Goal: Feedback & Contribution: Submit feedback/report problem

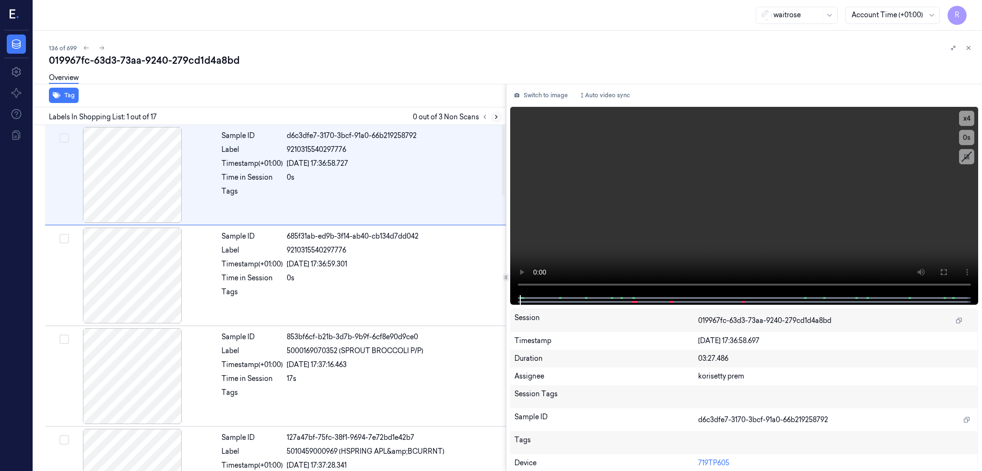
click at [500, 114] on icon at bounding box center [496, 117] width 7 height 7
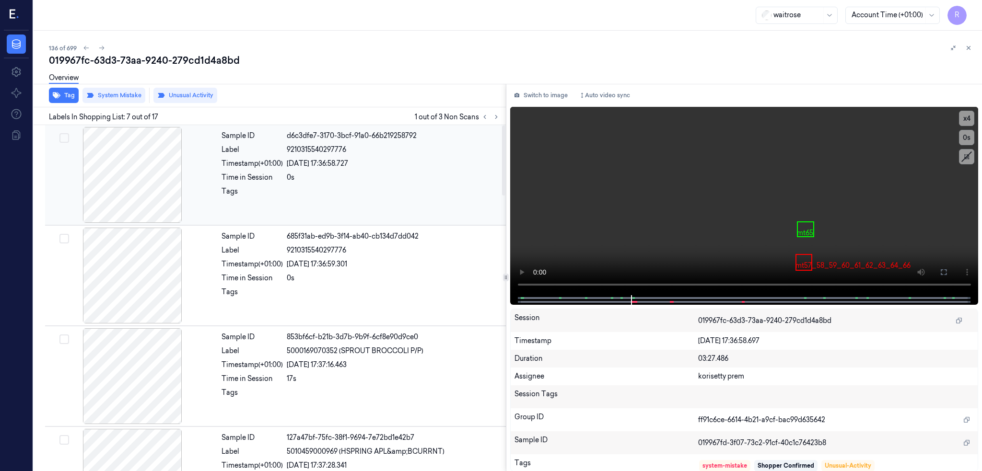
click at [139, 209] on div at bounding box center [132, 175] width 171 height 96
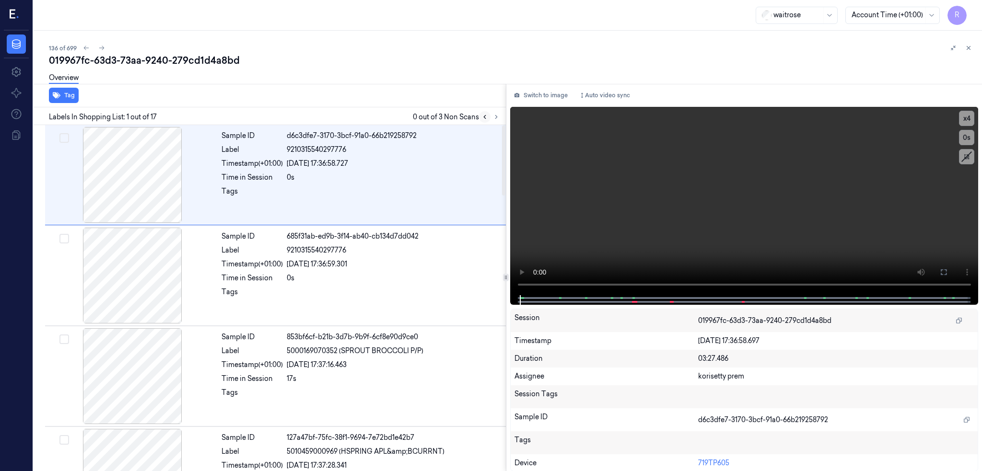
click at [488, 117] on icon at bounding box center [484, 117] width 7 height 7
click at [502, 121] on button at bounding box center [496, 117] width 12 height 12
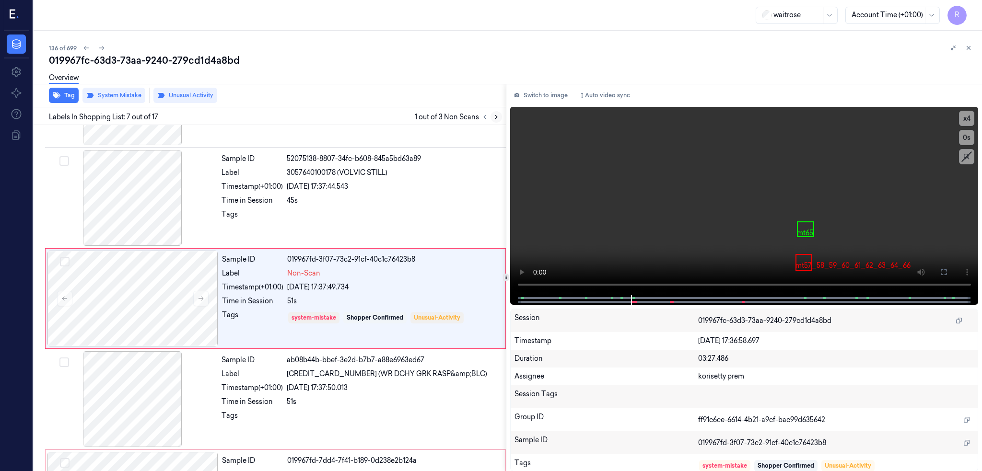
click at [502, 121] on button at bounding box center [496, 117] width 12 height 12
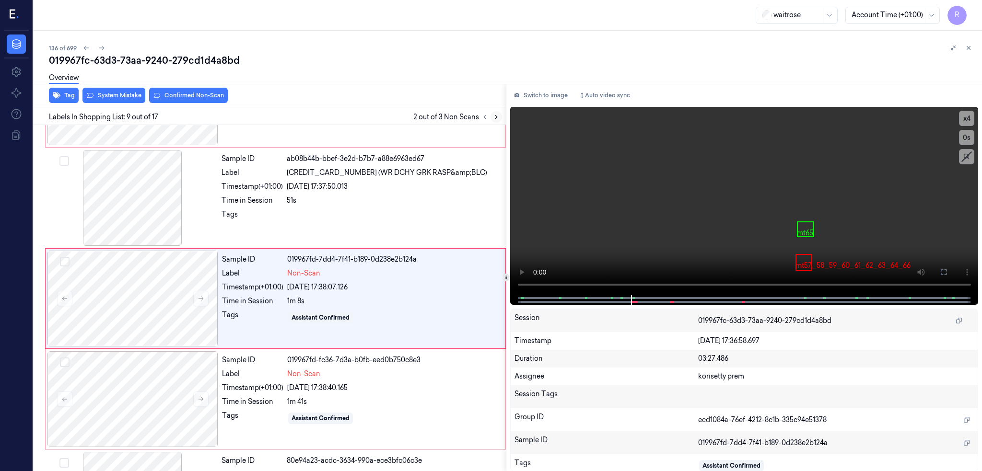
click at [502, 121] on button at bounding box center [496, 117] width 12 height 12
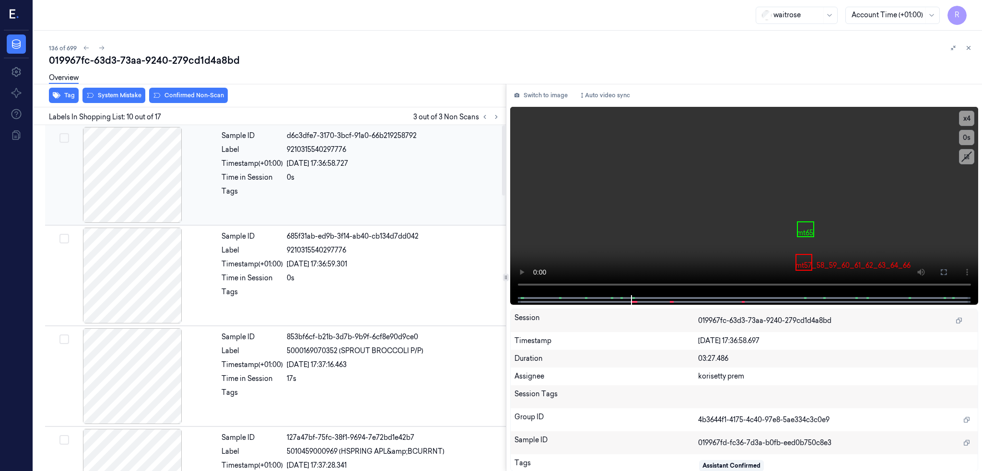
click at [136, 171] on div at bounding box center [132, 175] width 171 height 96
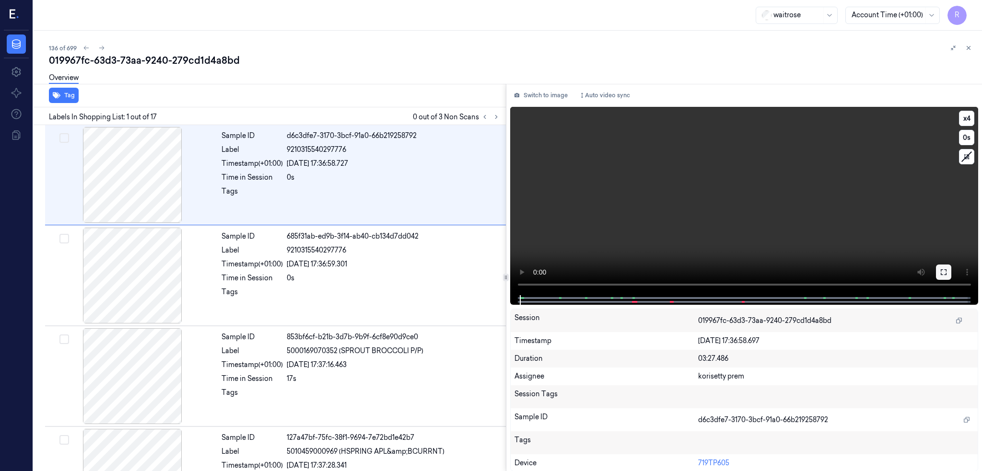
click at [947, 271] on icon at bounding box center [944, 272] width 8 height 8
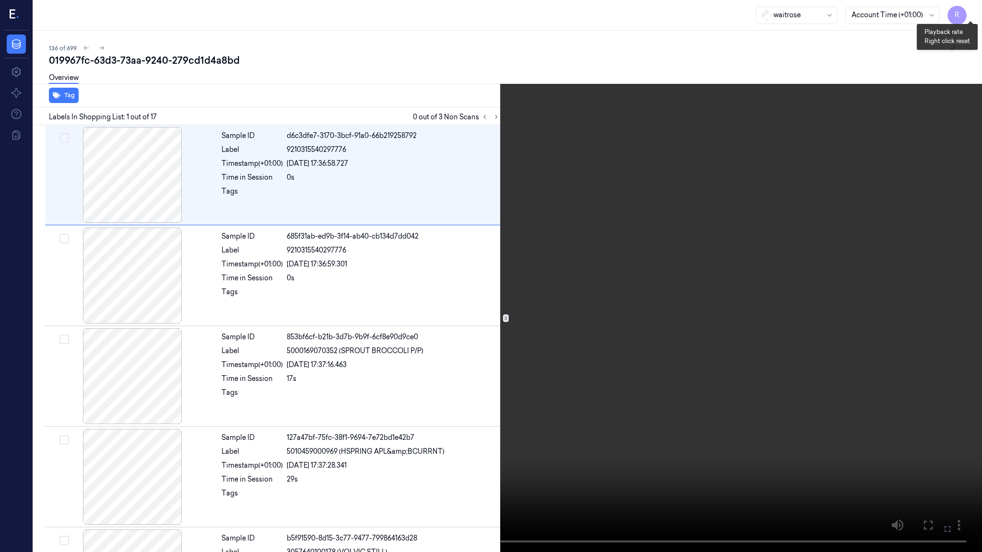
click at [970, 15] on button "x 4" at bounding box center [970, 11] width 15 height 15
click at [970, 13] on button "x 1" at bounding box center [970, 11] width 15 height 15
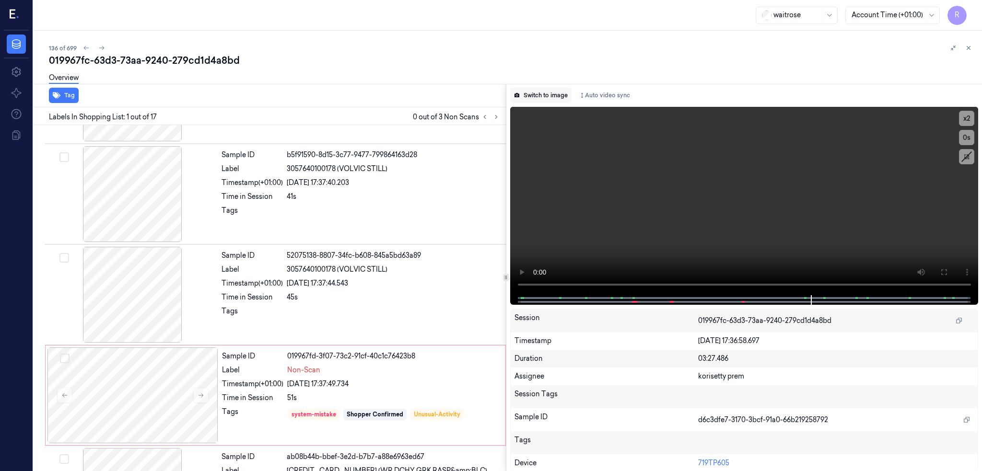
click at [571, 89] on button "Switch to image" at bounding box center [540, 95] width 61 height 15
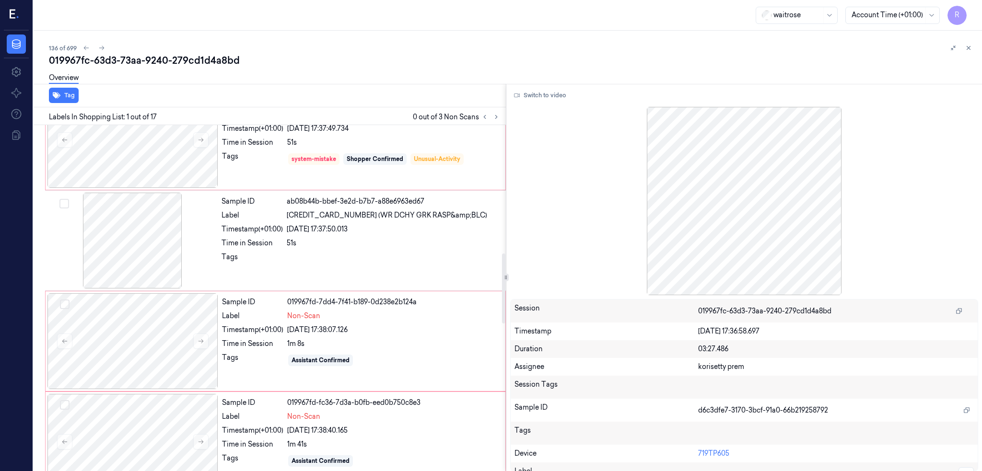
scroll to position [384, 0]
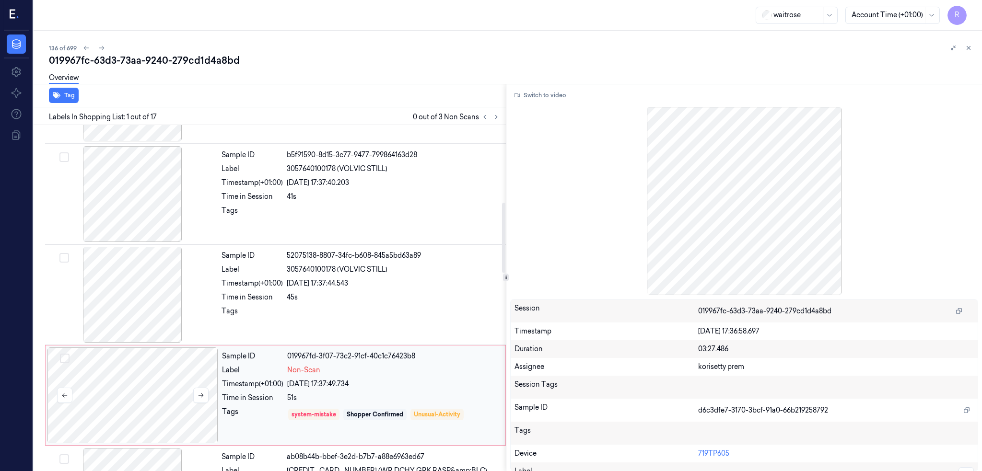
click at [192, 381] on div at bounding box center [132, 396] width 171 height 96
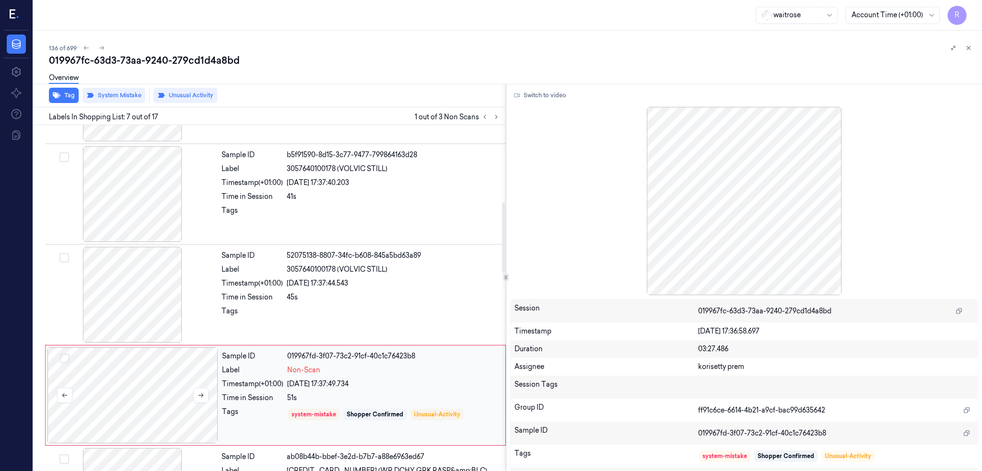
scroll to position [480, 0]
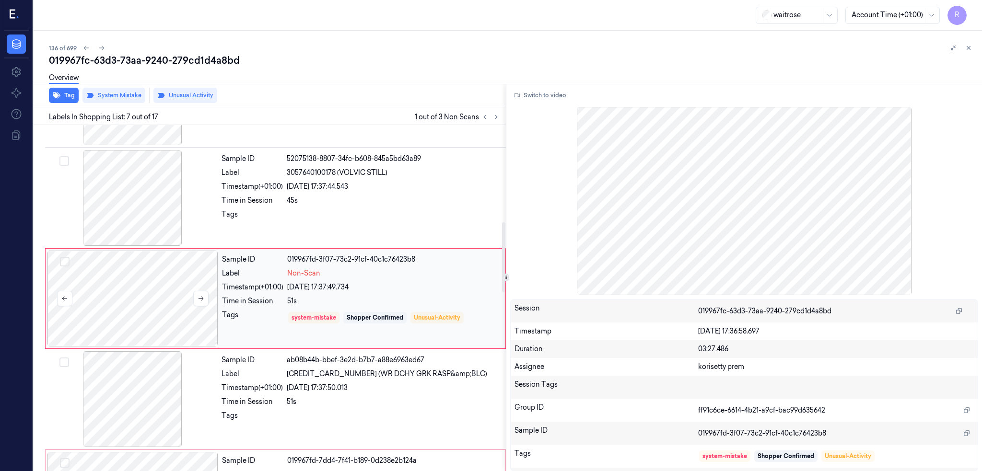
click at [158, 302] on div at bounding box center [132, 299] width 171 height 96
click at [201, 299] on icon at bounding box center [201, 298] width 7 height 7
click at [200, 298] on icon at bounding box center [200, 299] width 5 height 4
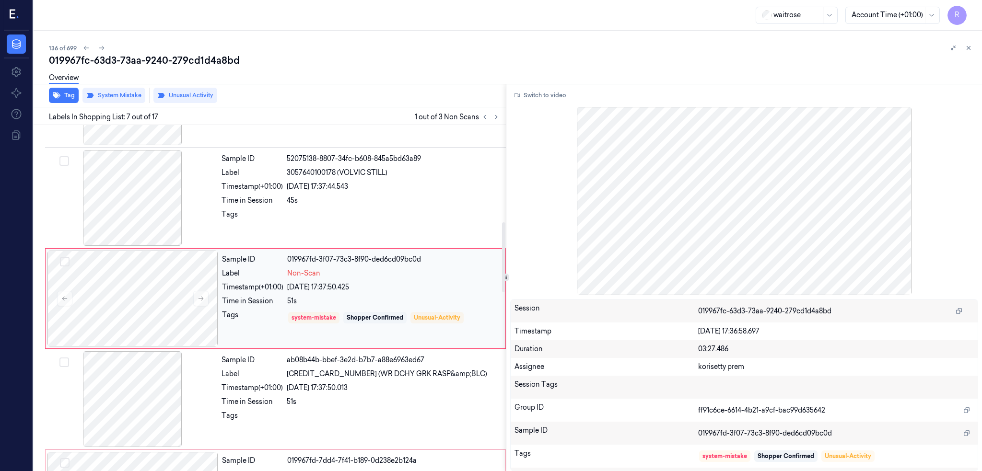
click at [377, 290] on div "[DATE] 17:37:50.425" at bounding box center [393, 287] width 212 height 10
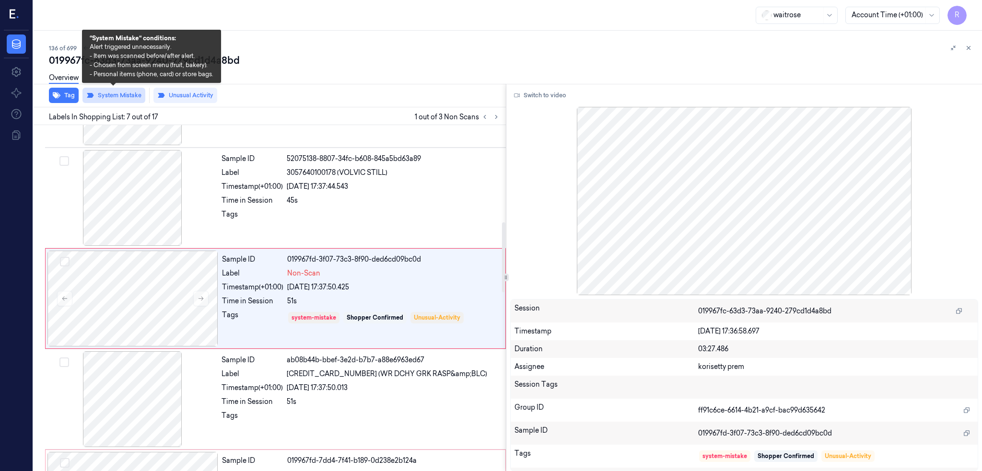
click at [120, 97] on button "System Mistake" at bounding box center [113, 95] width 63 height 15
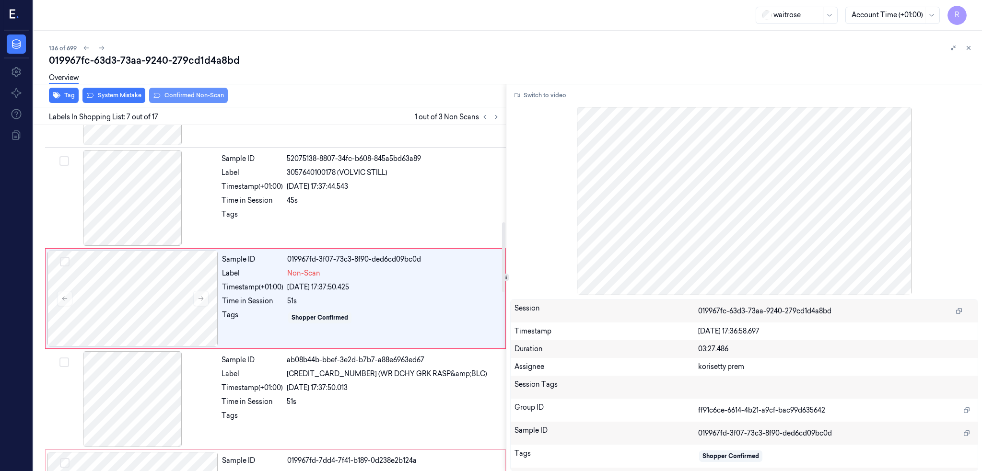
click at [189, 93] on button "Confirmed Non-Scan" at bounding box center [188, 95] width 79 height 15
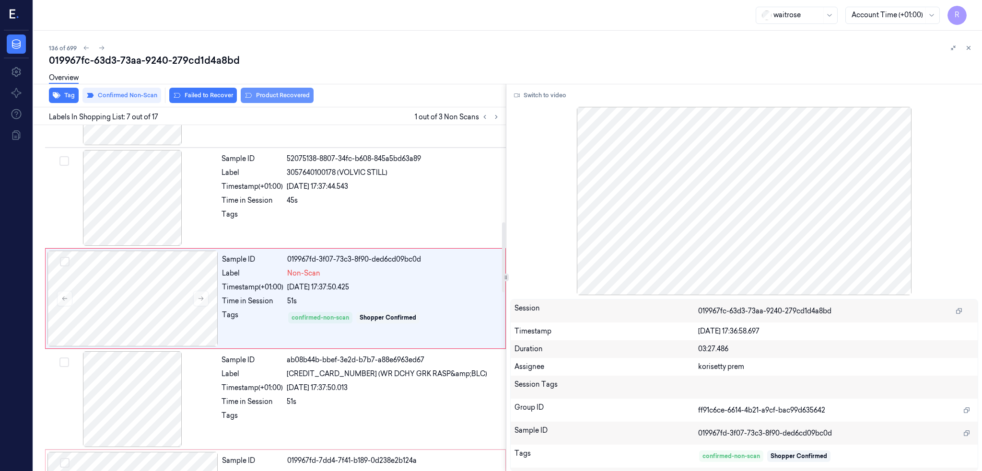
click at [273, 94] on button "Product Recovered" at bounding box center [277, 95] width 73 height 15
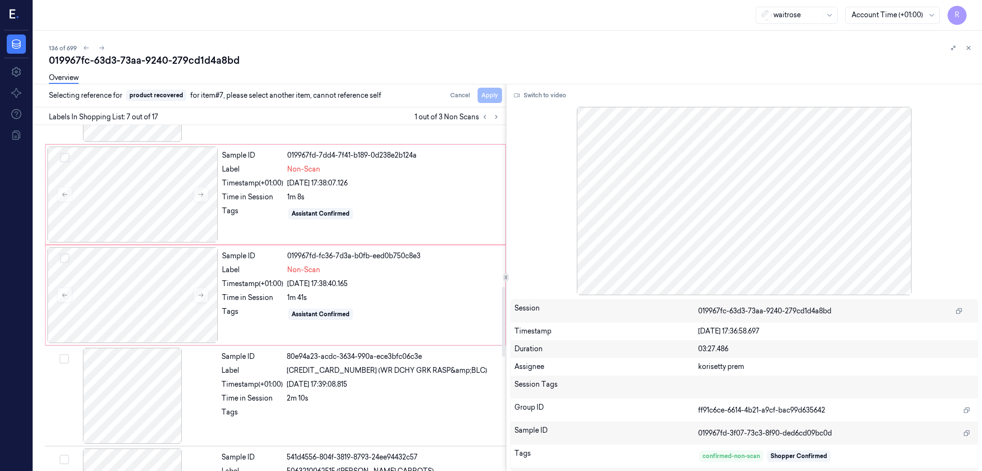
scroll to position [800, 0]
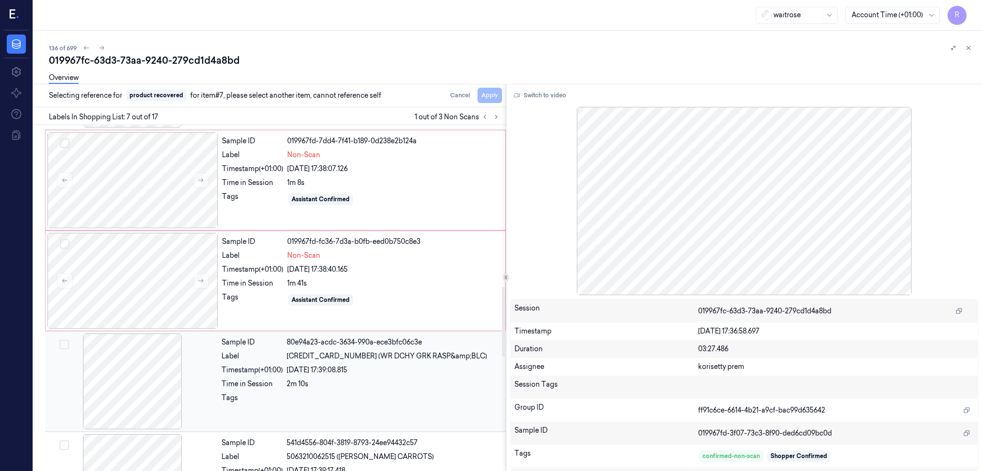
click at [255, 361] on div "Label" at bounding box center [252, 356] width 61 height 10
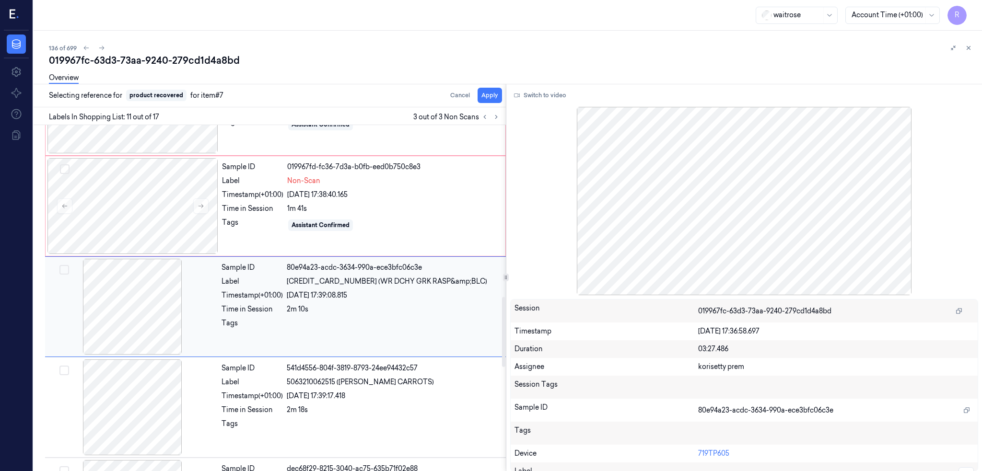
scroll to position [884, 0]
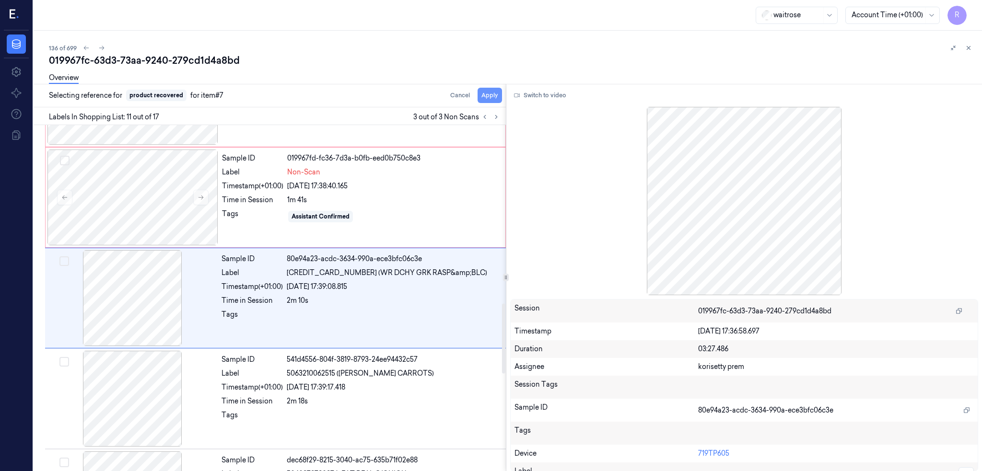
click at [502, 93] on button "Apply" at bounding box center [490, 95] width 24 height 15
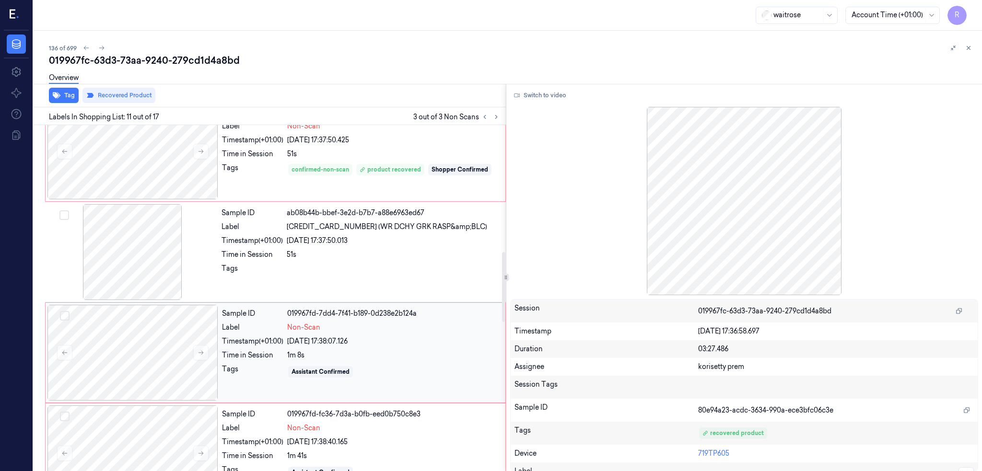
click at [277, 330] on div "Label" at bounding box center [252, 328] width 61 height 10
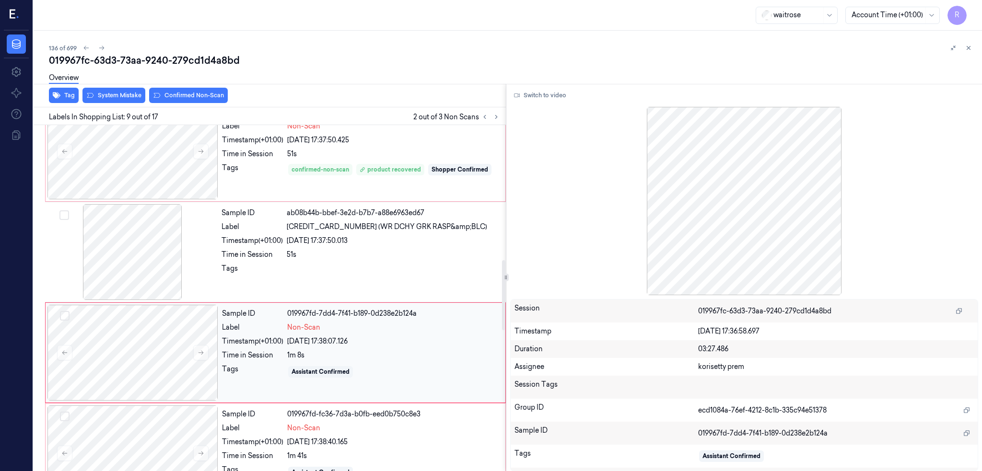
scroll to position [682, 0]
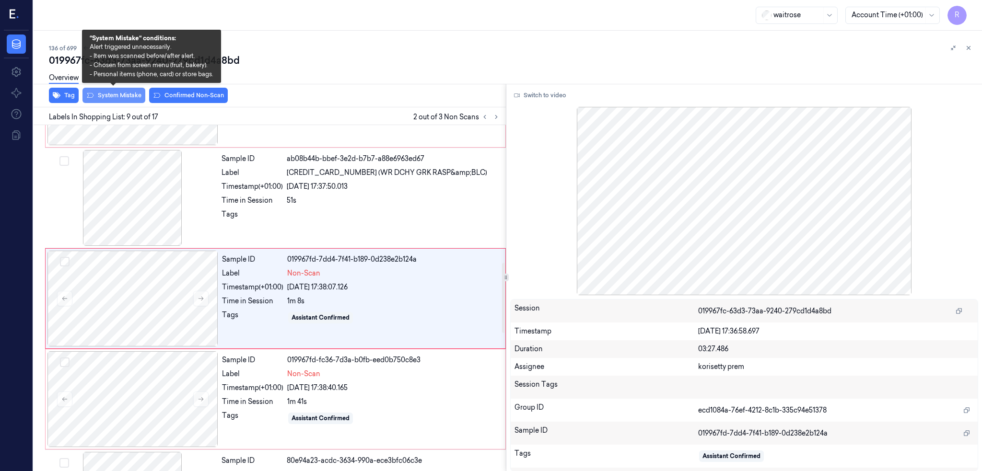
click at [120, 93] on button "System Mistake" at bounding box center [113, 95] width 63 height 15
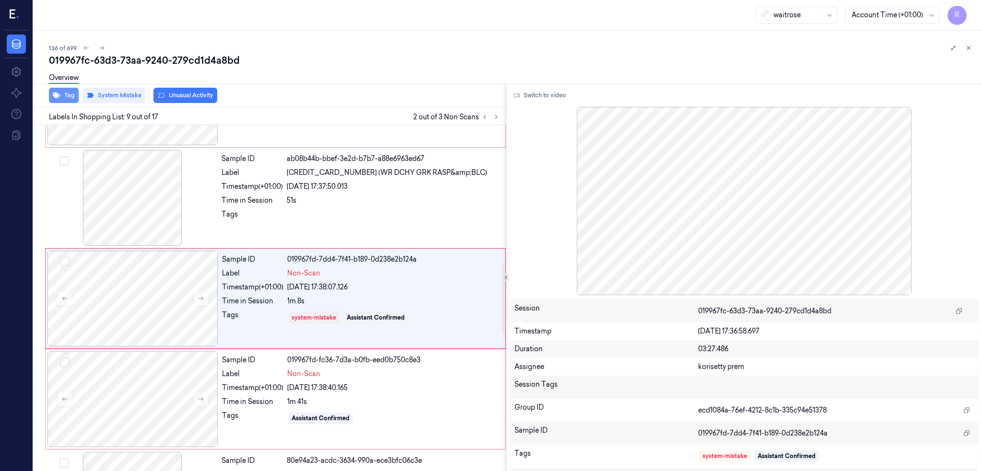
click at [60, 98] on icon "button" at bounding box center [57, 96] width 8 height 8
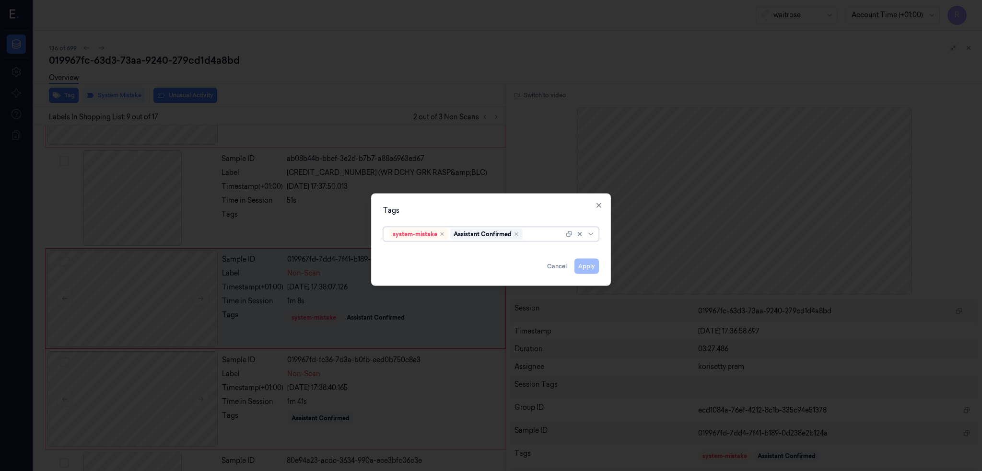
click at [532, 236] on div at bounding box center [544, 234] width 39 height 10
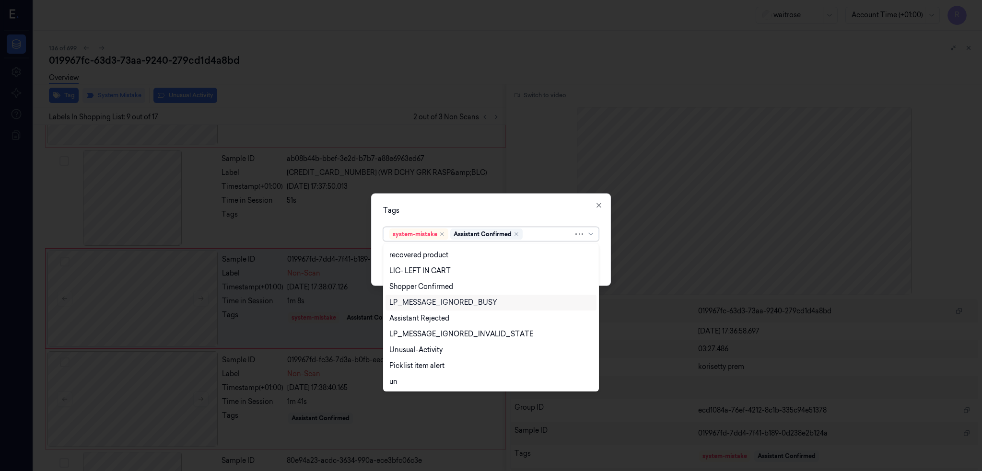
scroll to position [204, 0]
click at [410, 283] on div "Unusual-Activity" at bounding box center [415, 286] width 53 height 10
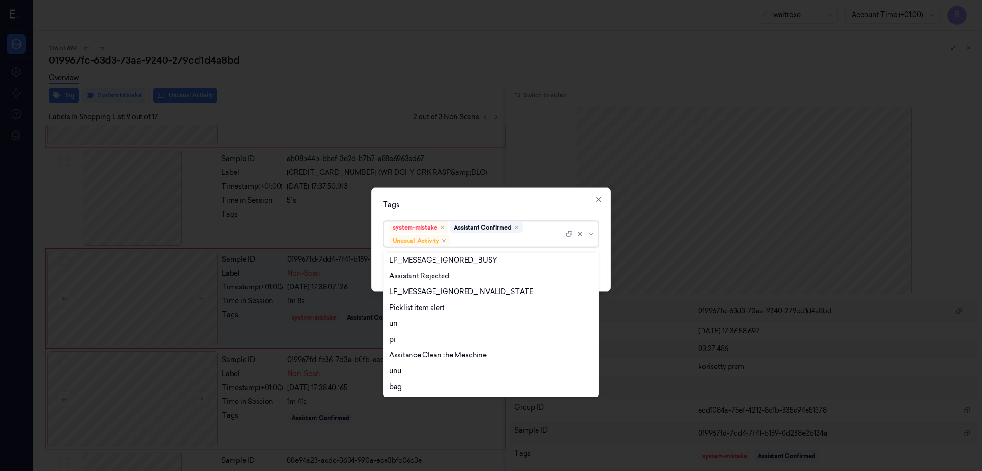
click at [548, 195] on div "Tags option Unusual-Activity, selected. 21 results available. Use Up and Down t…" at bounding box center [491, 239] width 240 height 104
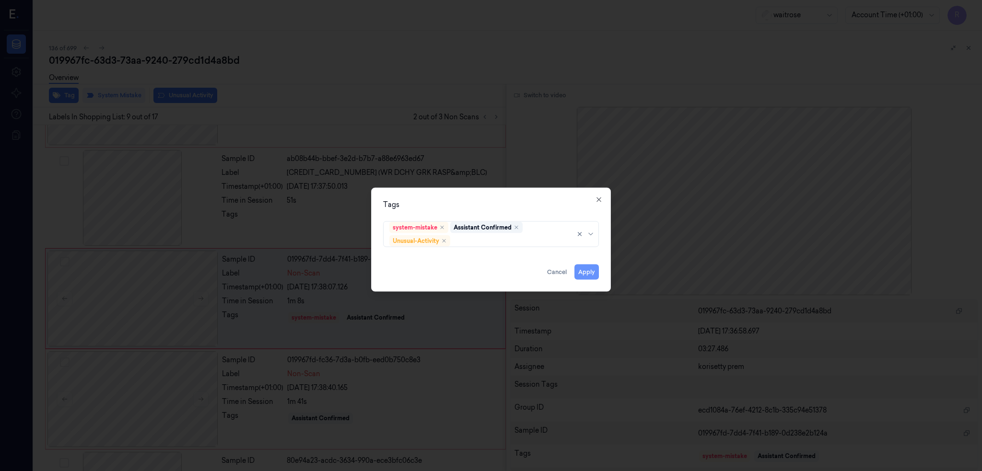
click at [591, 270] on button "Apply" at bounding box center [586, 271] width 24 height 15
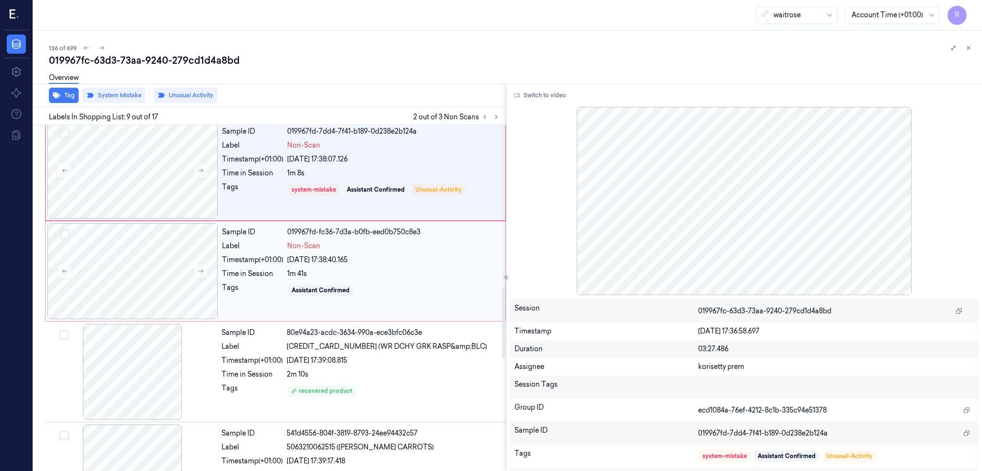
click at [432, 282] on div "Sample ID 019967fd-fc36-7d3a-b0fb-eed0b750c8e3 Label Non-Scan Timestamp (+01:00…" at bounding box center [360, 271] width 285 height 96
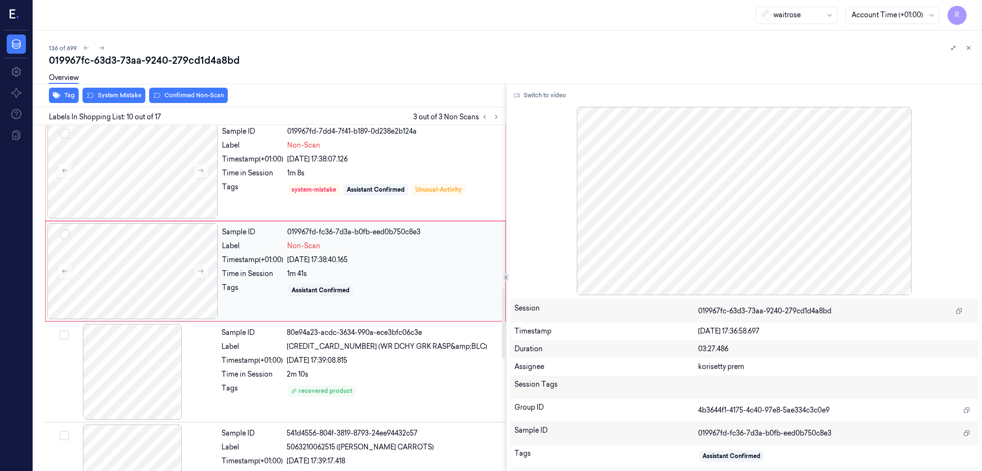
scroll to position [783, 0]
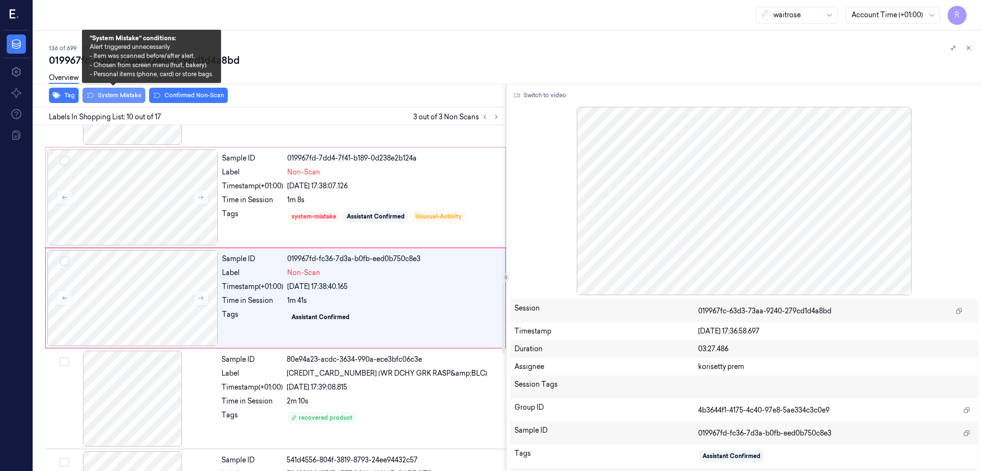
click at [128, 93] on button "System Mistake" at bounding box center [113, 95] width 63 height 15
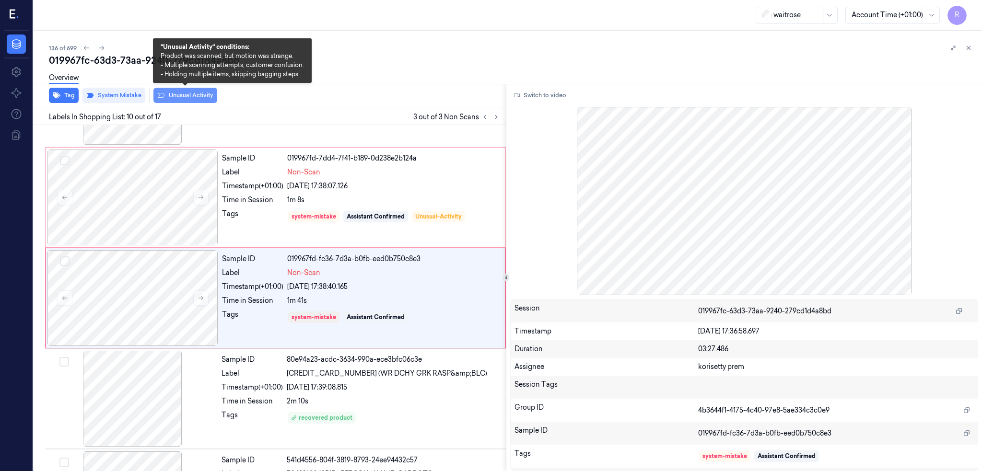
click at [194, 92] on button "Unusual Activity" at bounding box center [185, 95] width 64 height 15
